Goal: Check status: Check status

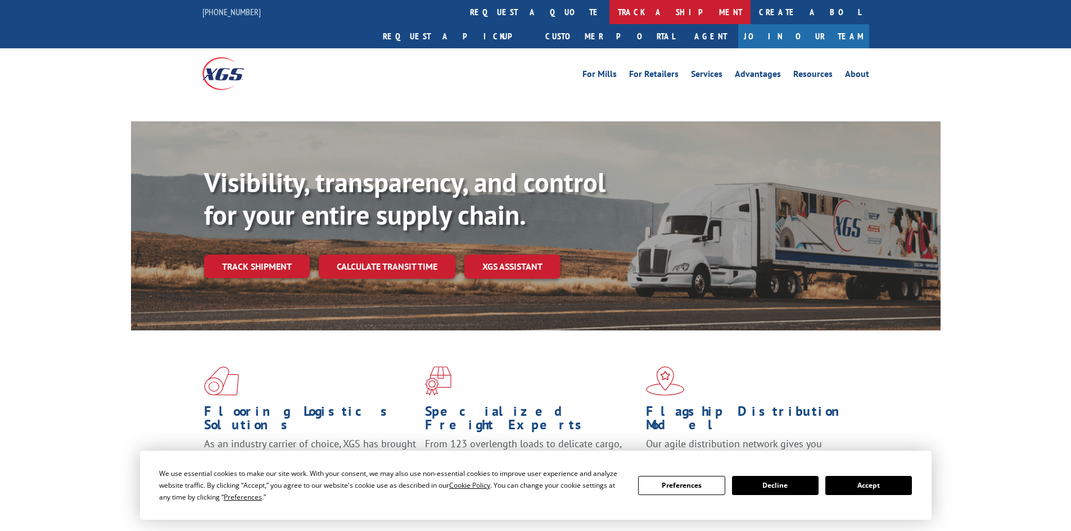
click at [610, 13] on link "track a shipment" at bounding box center [680, 12] width 141 height 24
click at [610, 14] on link "track a shipment" at bounding box center [680, 12] width 141 height 24
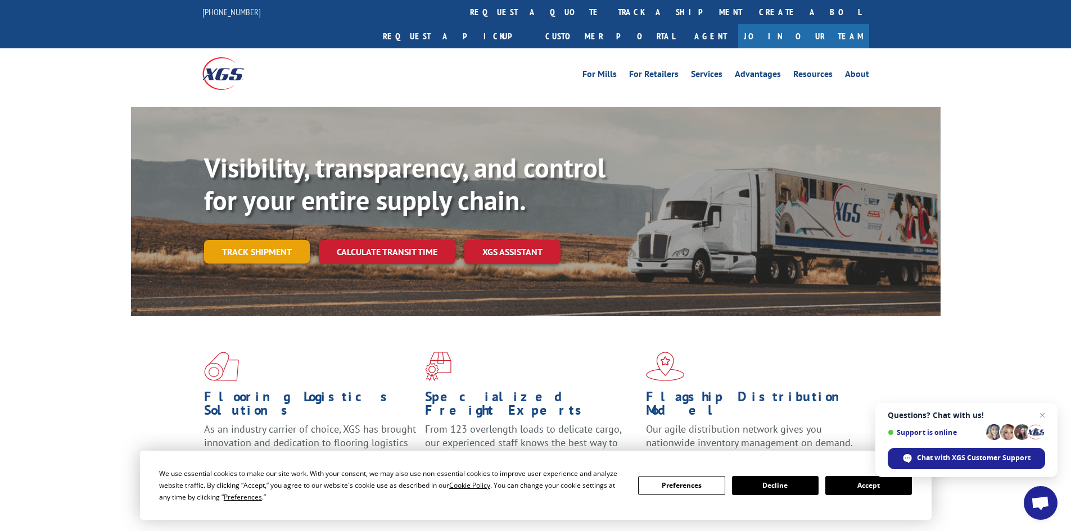
click at [271, 240] on link "Track shipment" at bounding box center [257, 252] width 106 height 24
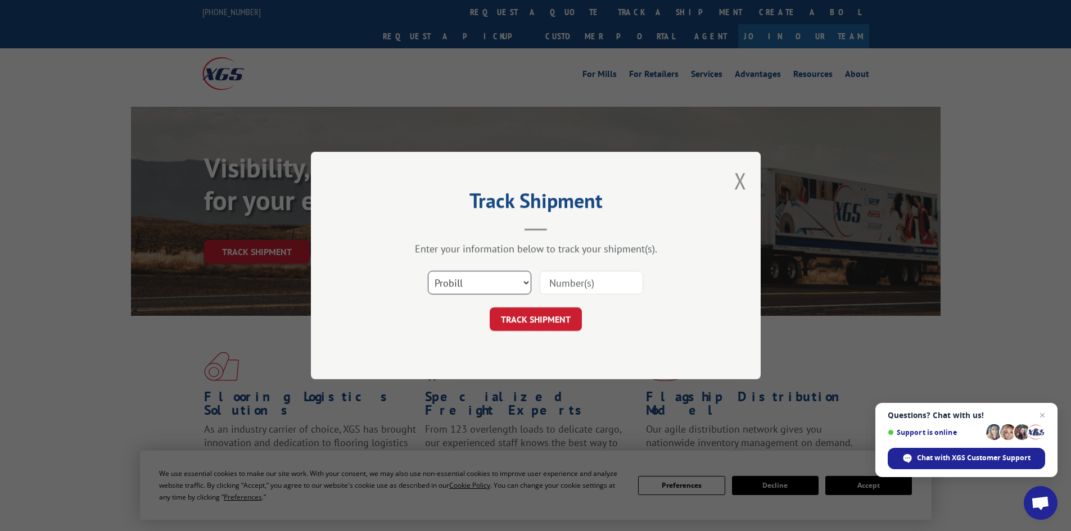
click at [501, 281] on select "Select category... Probill BOL PO" at bounding box center [479, 283] width 103 height 24
select select "bol"
click at [428, 271] on select "Select category... Probill BOL PO" at bounding box center [479, 283] width 103 height 24
click at [587, 282] on input at bounding box center [591, 283] width 103 height 24
click at [565, 289] on input at bounding box center [591, 283] width 103 height 24
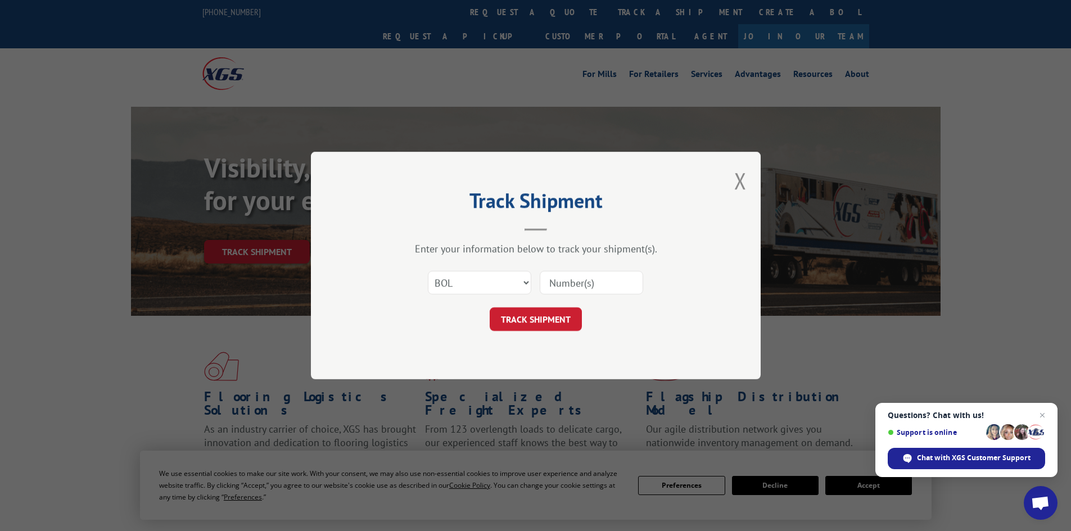
paste input "5254270"
type input "5254270"
click at [558, 320] on button "TRACK SHIPMENT" at bounding box center [536, 320] width 92 height 24
